Goal: Transaction & Acquisition: Subscribe to service/newsletter

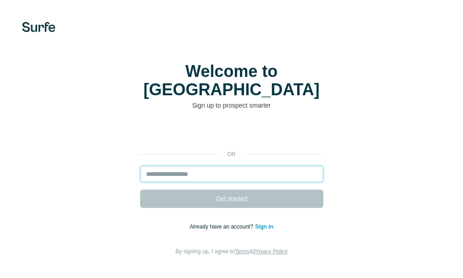
click at [188, 166] on input "email" at bounding box center [231, 174] width 183 height 16
type input "*"
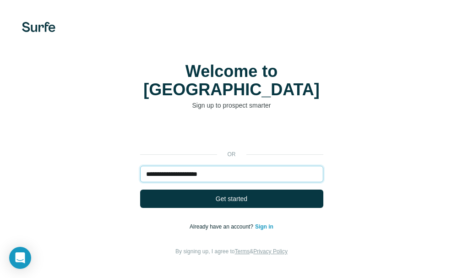
type input "**********"
click at [140, 190] on button "Get started" at bounding box center [231, 199] width 183 height 18
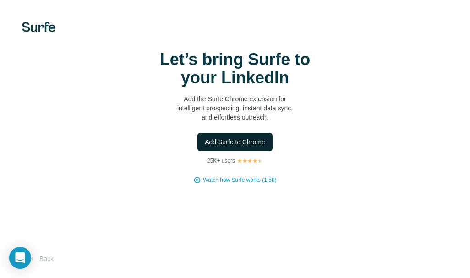
click at [228, 140] on span "Add Surfe to Chrome" at bounding box center [235, 141] width 60 height 9
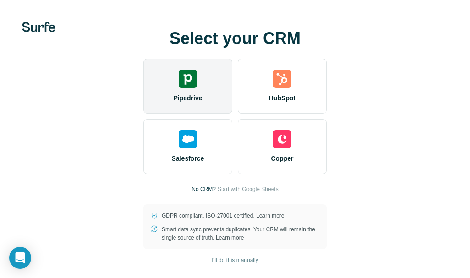
click at [207, 88] on div "Pipedrive" at bounding box center [187, 86] width 89 height 55
